Goal: Contribute content: Add original content to the website for others to see

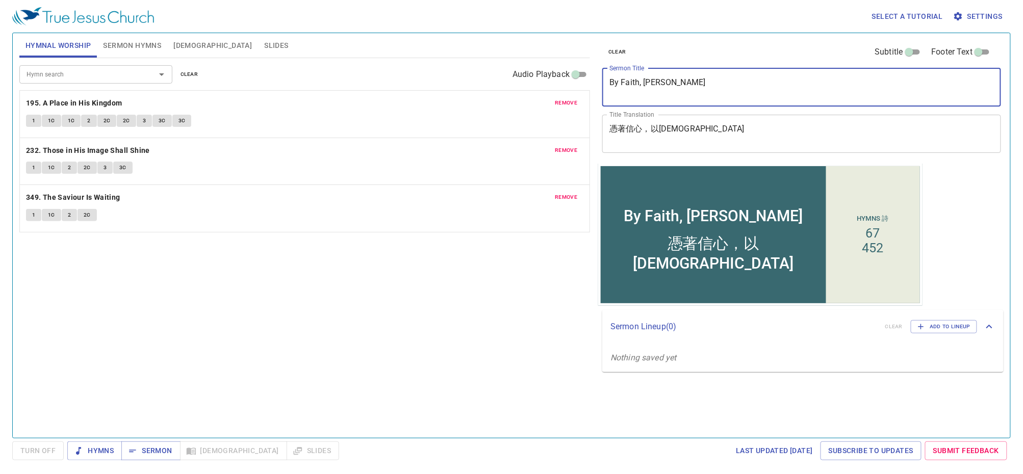
drag, startPoint x: 758, startPoint y: 90, endPoint x: 308, endPoint y: 99, distance: 449.7
click at [308, 99] on div "Hymnal Worship Sermon Hymns Bible Slides Hymn search Hymn search clear Audio Pl…" at bounding box center [511, 231] width 992 height 405
type textarea "By Faith"
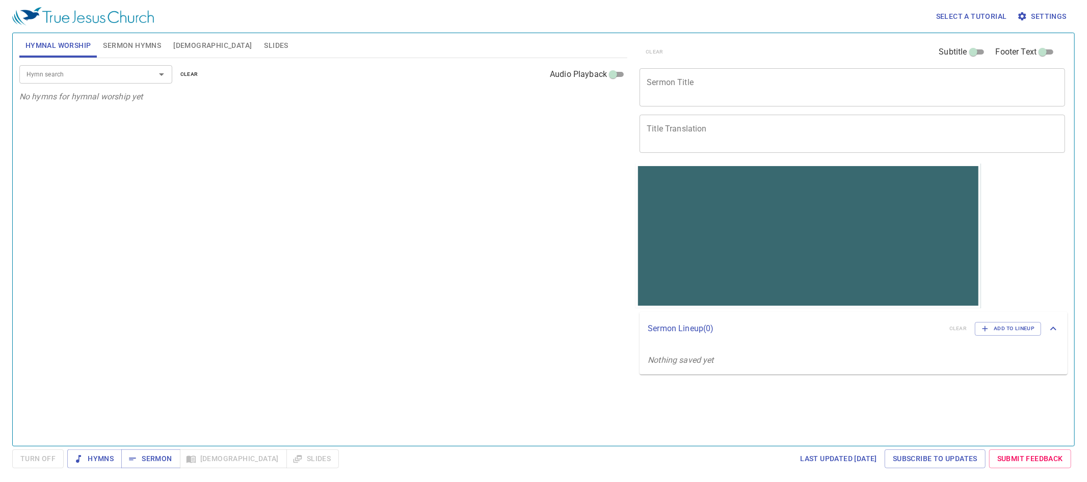
click at [754, 96] on textarea "Sermon Title" at bounding box center [852, 86] width 411 height 19
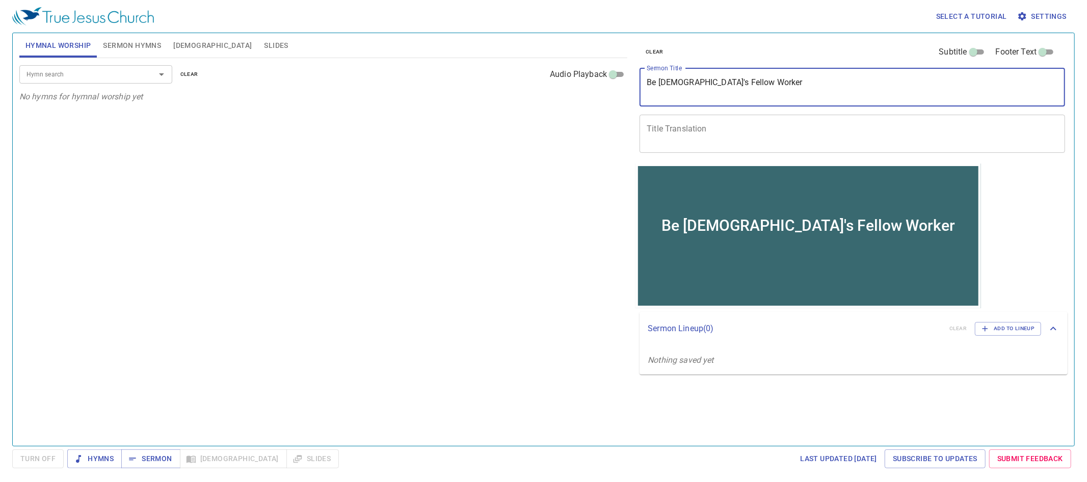
type textarea "Be [DEMOGRAPHIC_DATA]'s Fellow Worker"
click at [780, 141] on textarea "Title Translation" at bounding box center [852, 133] width 411 height 19
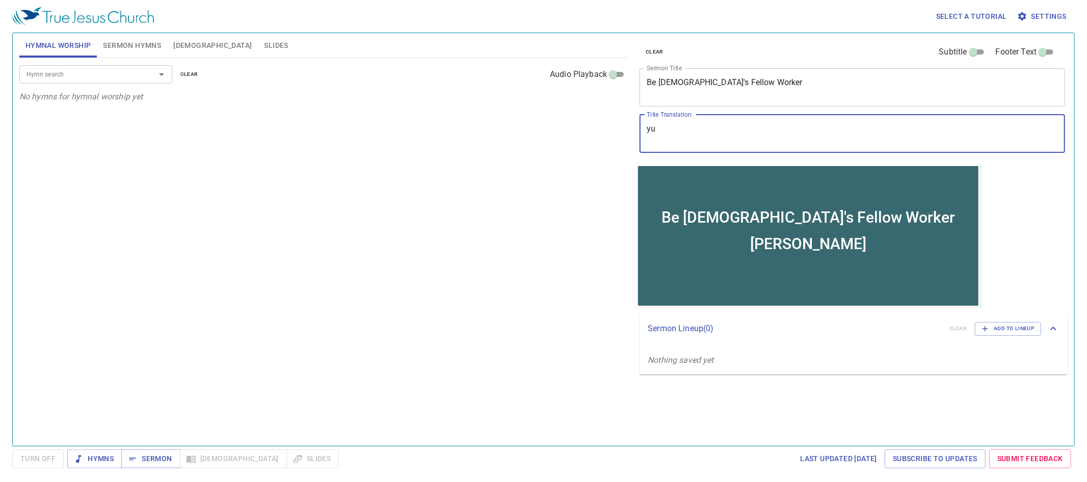
type textarea "y"
type textarea "yu shen"
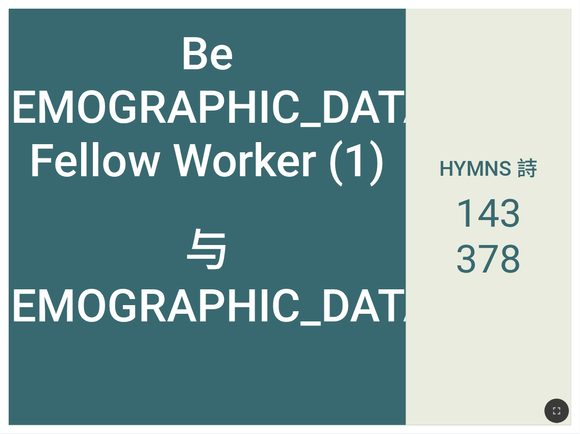
click at [567, 422] on div at bounding box center [290, 411] width 580 height 46
click at [561, 414] on icon "button" at bounding box center [557, 411] width 12 height 12
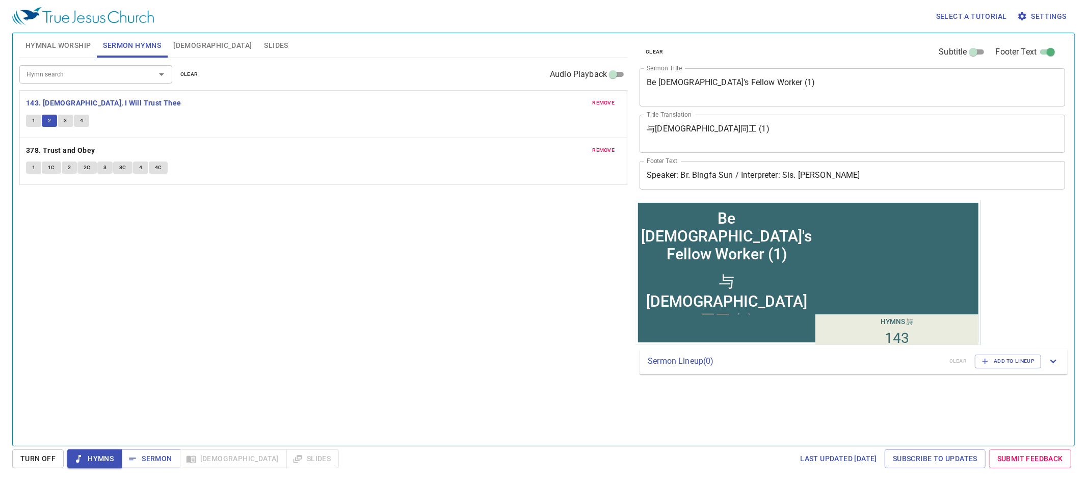
click at [65, 119] on span "3" at bounding box center [65, 120] width 3 height 9
click at [62, 122] on button "3" at bounding box center [65, 121] width 15 height 12
click at [64, 121] on span "3" at bounding box center [65, 120] width 3 height 9
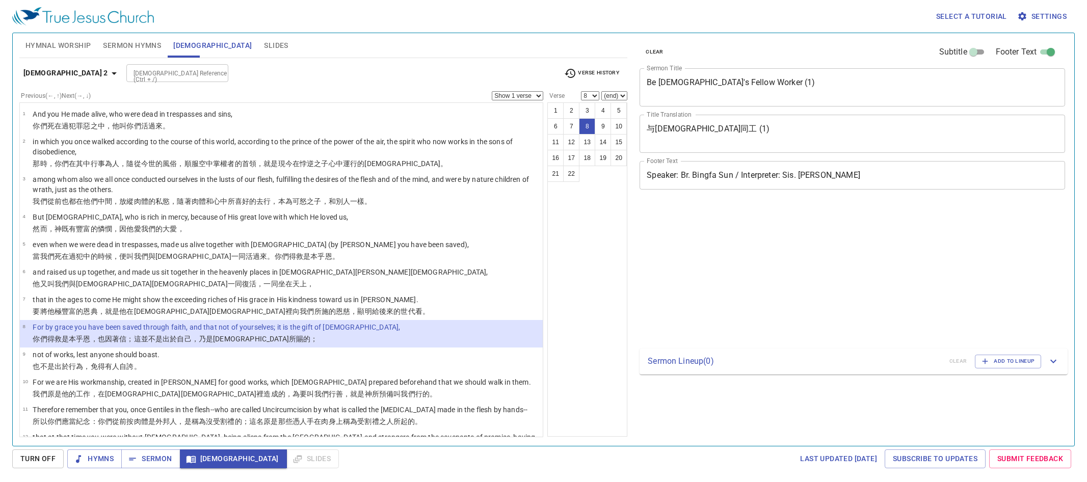
select select "8"
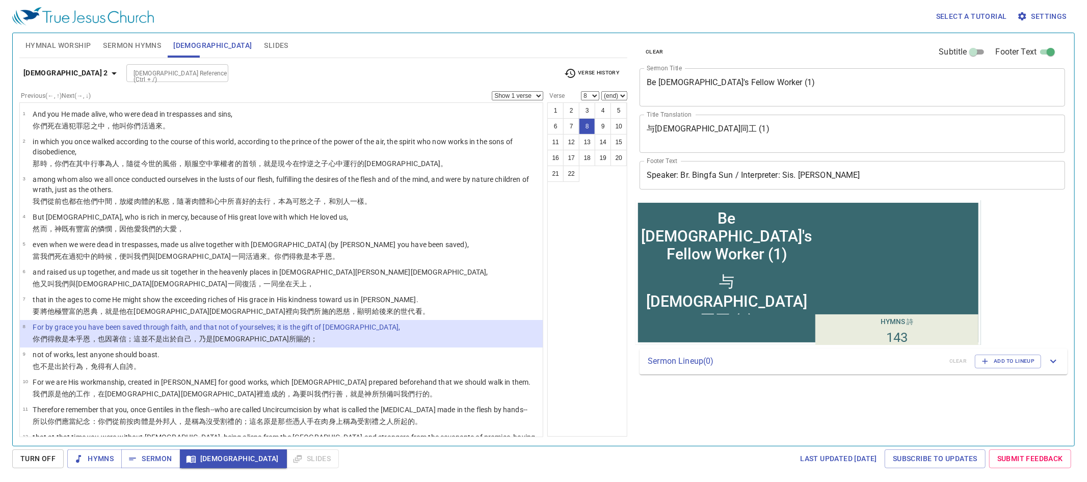
scroll to position [2, 0]
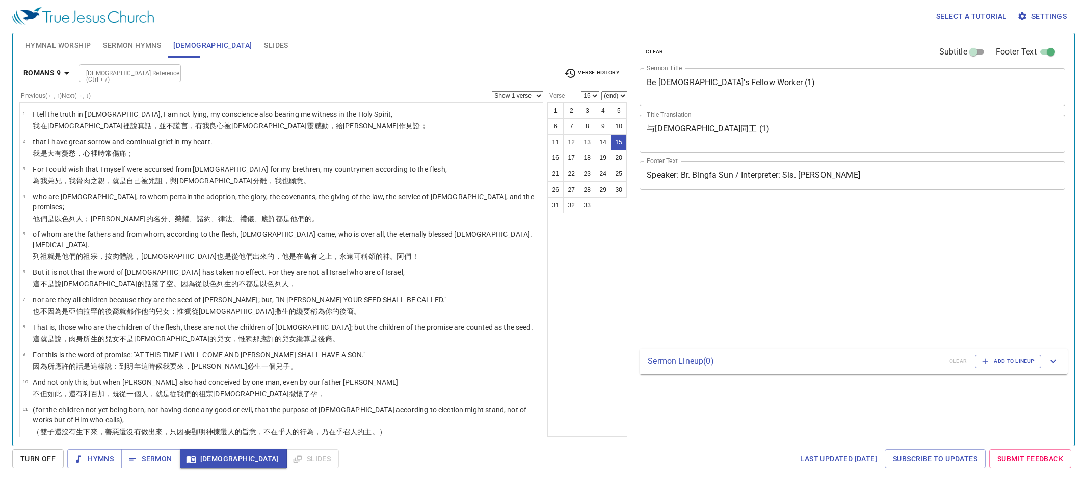
select select "15"
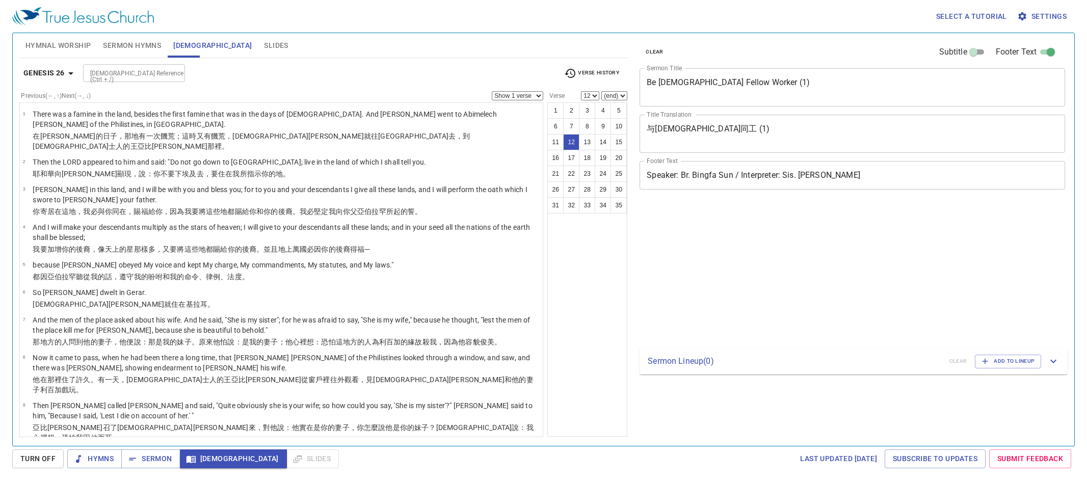
select select "12"
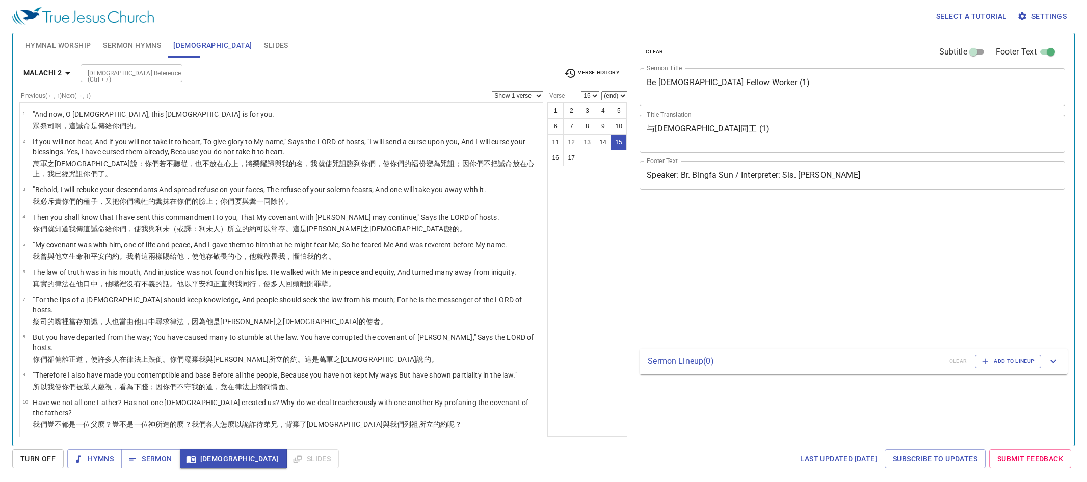
select select "15"
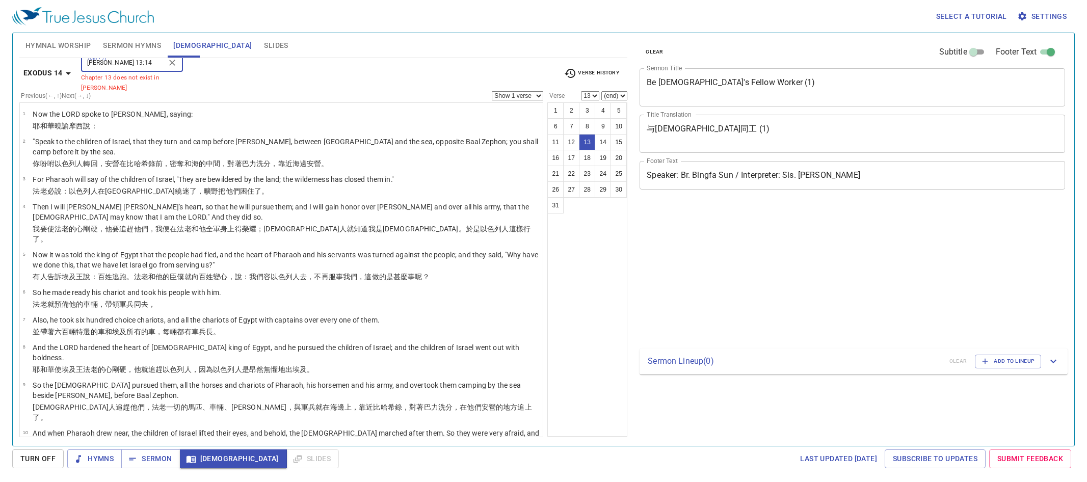
select select "13"
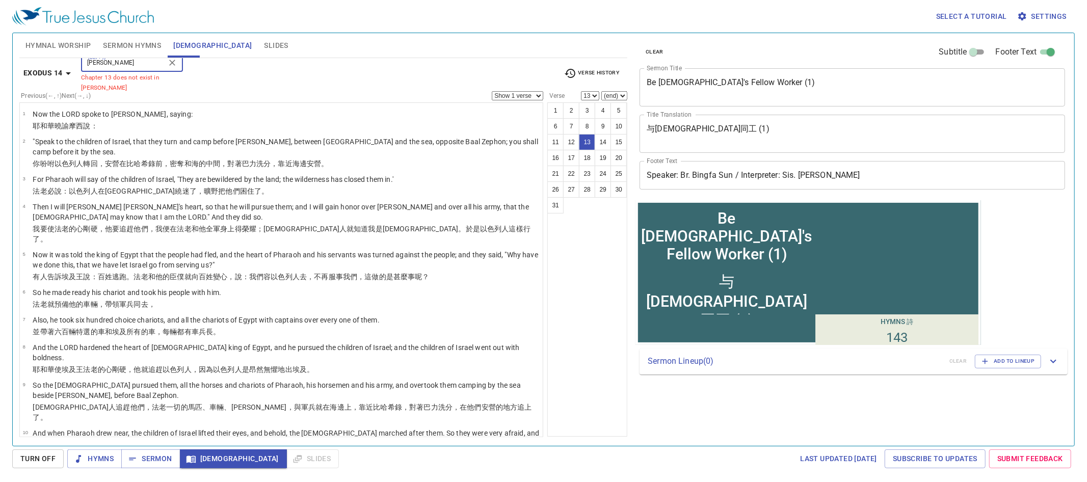
click at [134, 67] on input "esther" at bounding box center [123, 63] width 79 height 12
click at [135, 67] on input "esther" at bounding box center [123, 63] width 79 height 12
click at [129, 59] on div "esther Bible Reference (Ctrl + /)" at bounding box center [132, 63] width 102 height 18
click at [128, 72] on div "esther Bible Reference (Ctrl + /)" at bounding box center [132, 63] width 102 height 18
click at [132, 69] on input "esther" at bounding box center [123, 63] width 79 height 12
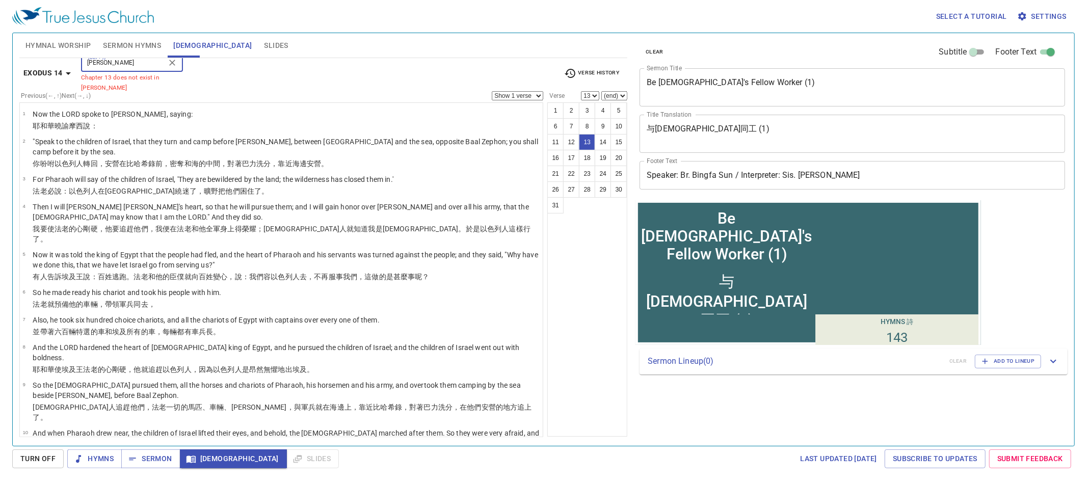
click at [132, 69] on input "esther" at bounding box center [123, 63] width 79 height 12
click at [119, 69] on input "esther" at bounding box center [123, 63] width 79 height 12
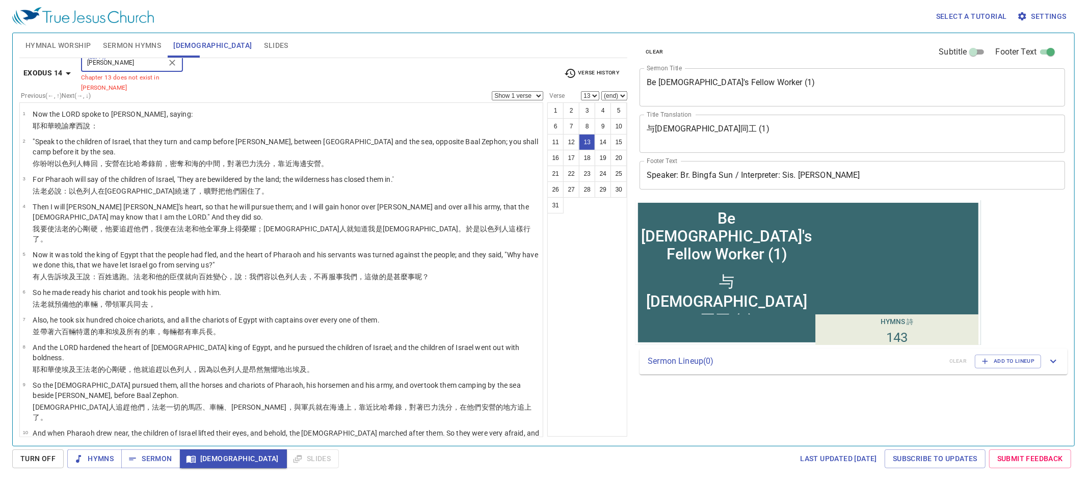
click at [119, 69] on input "esther" at bounding box center [123, 63] width 79 height 12
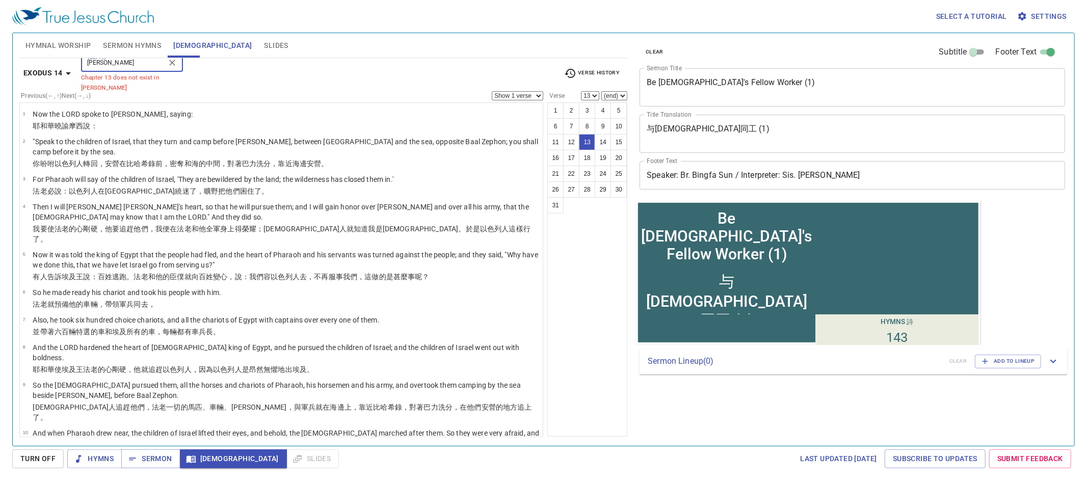
click at [119, 69] on input "esther" at bounding box center [123, 63] width 79 height 12
click at [115, 69] on input "esther" at bounding box center [123, 63] width 79 height 12
type input "esther"
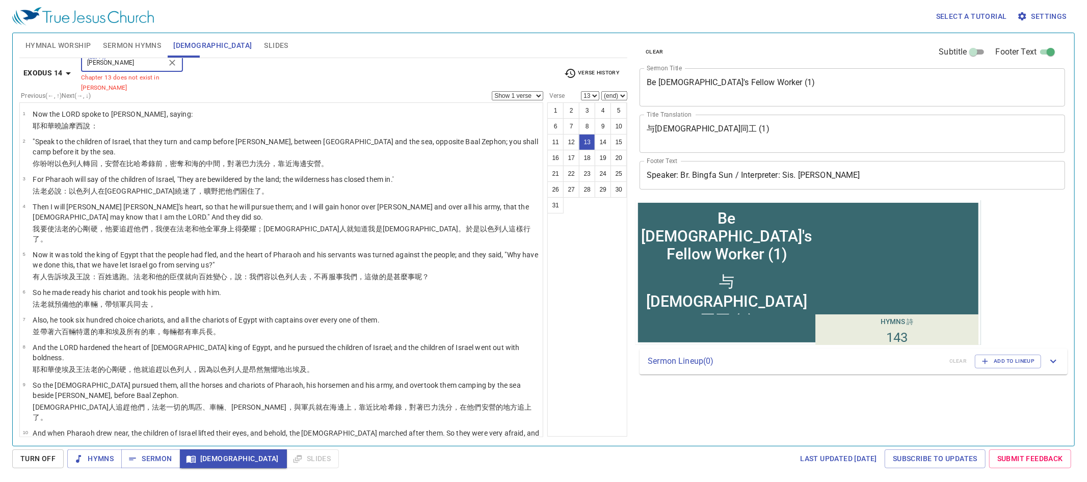
click at [137, 67] on input "esther" at bounding box center [123, 63] width 79 height 12
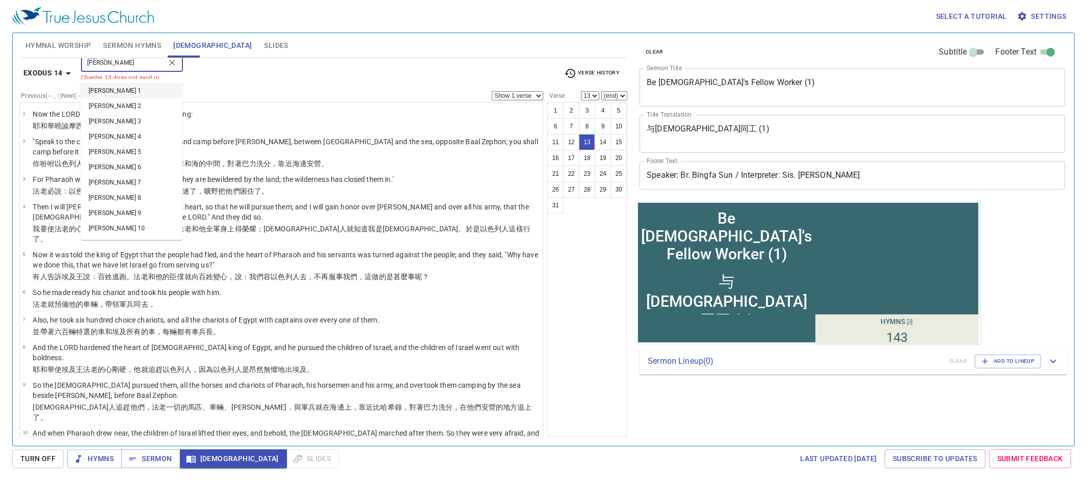
scroll to position [2, 0]
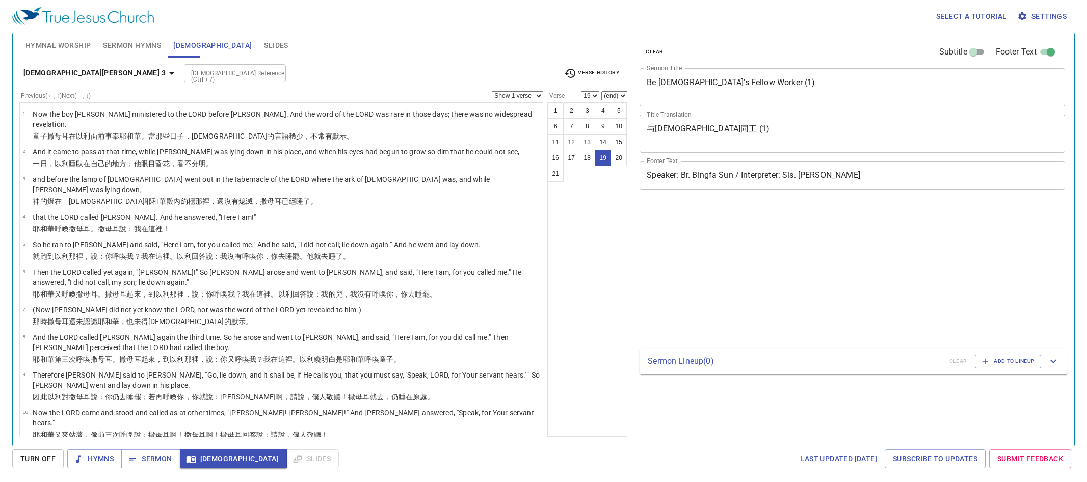
select select "19"
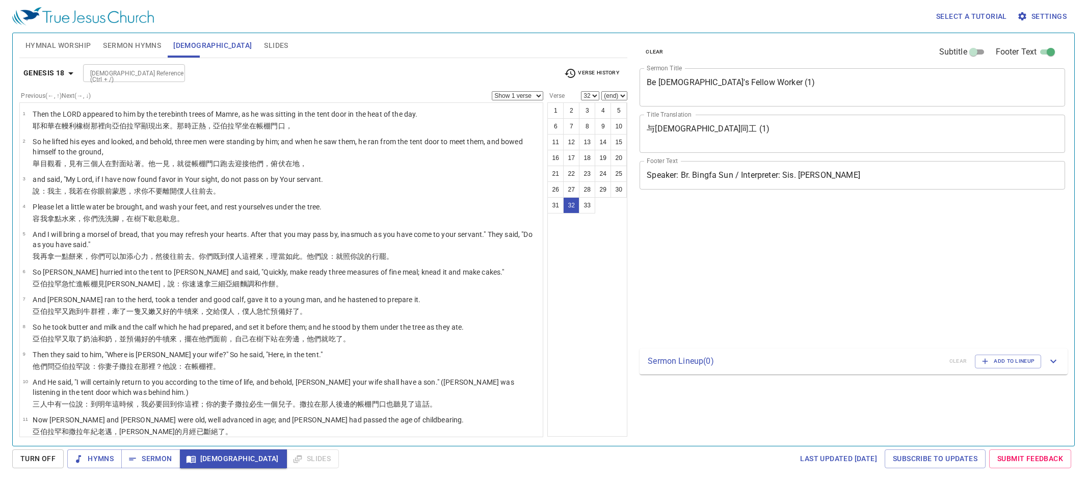
select select "32"
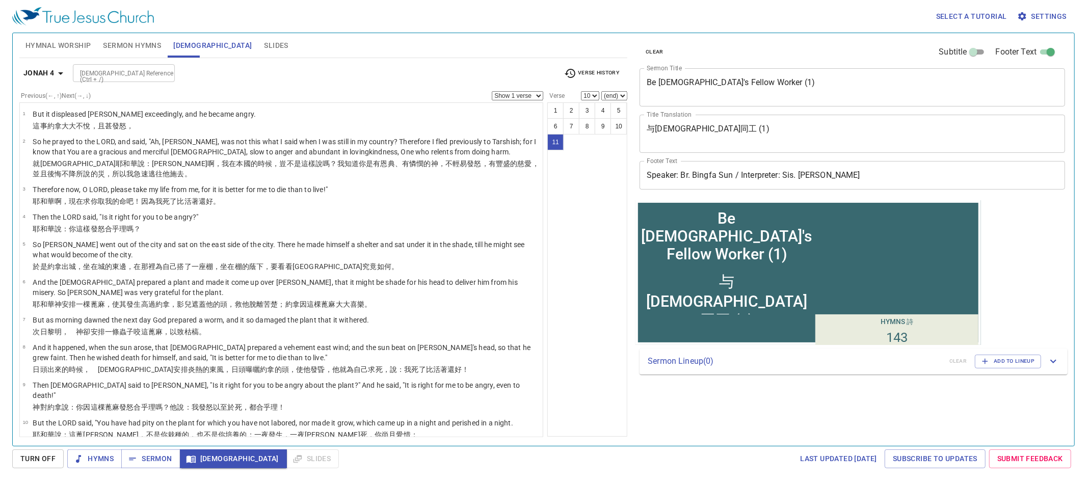
select select "11"
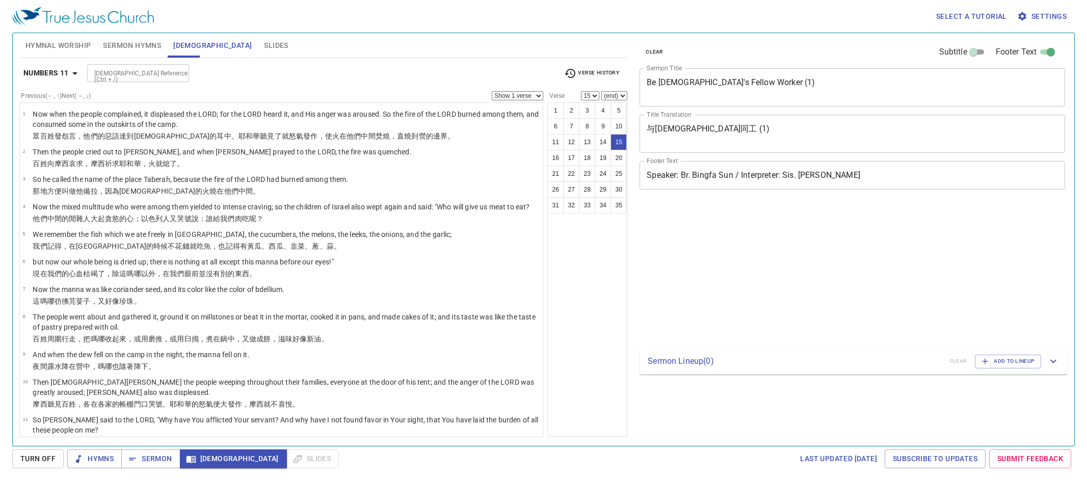
select select "15"
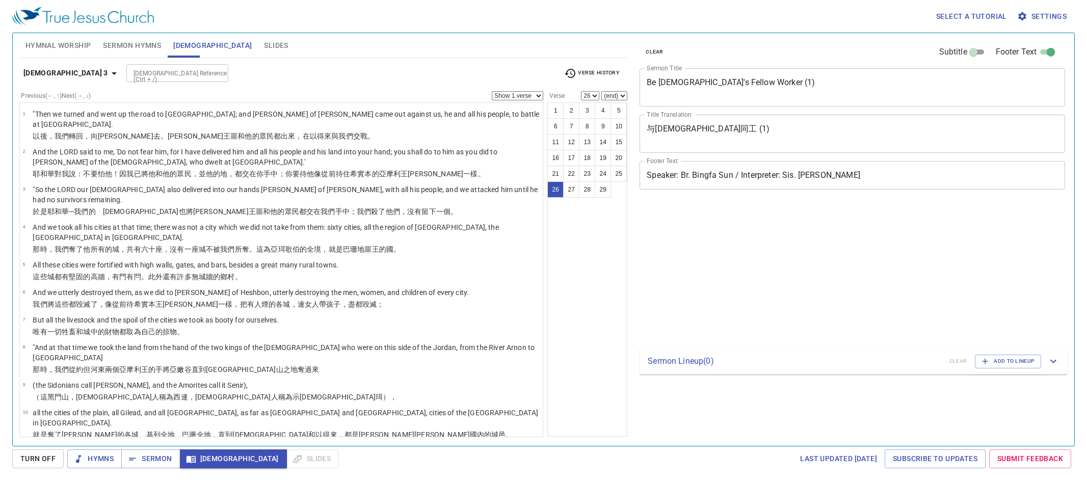
select select "26"
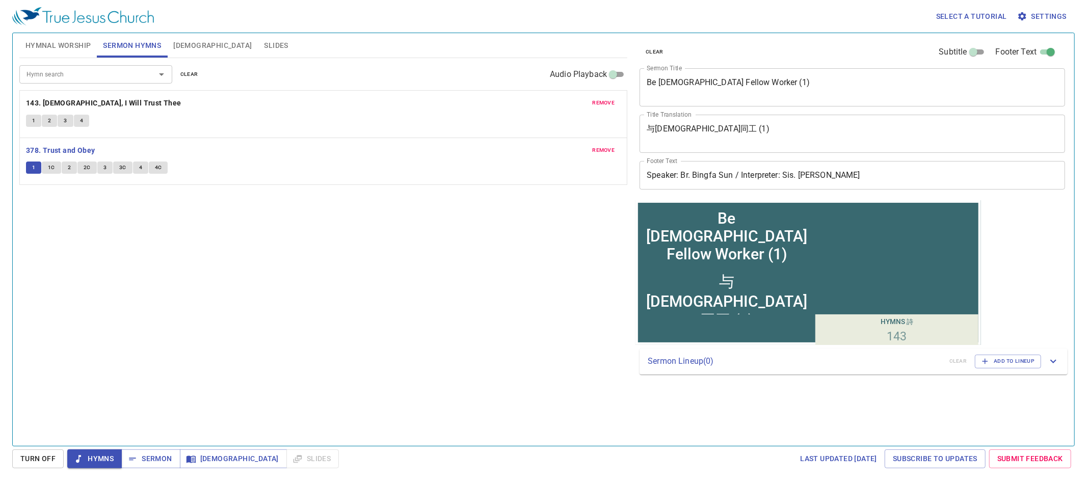
click at [49, 168] on span "1C" at bounding box center [51, 167] width 7 height 9
click at [88, 215] on div "Hymn search Hymn search clear Audio Playback remove 143. [DEMOGRAPHIC_DATA], I …" at bounding box center [323, 247] width 608 height 379
